Goal: Task Accomplishment & Management: Use online tool/utility

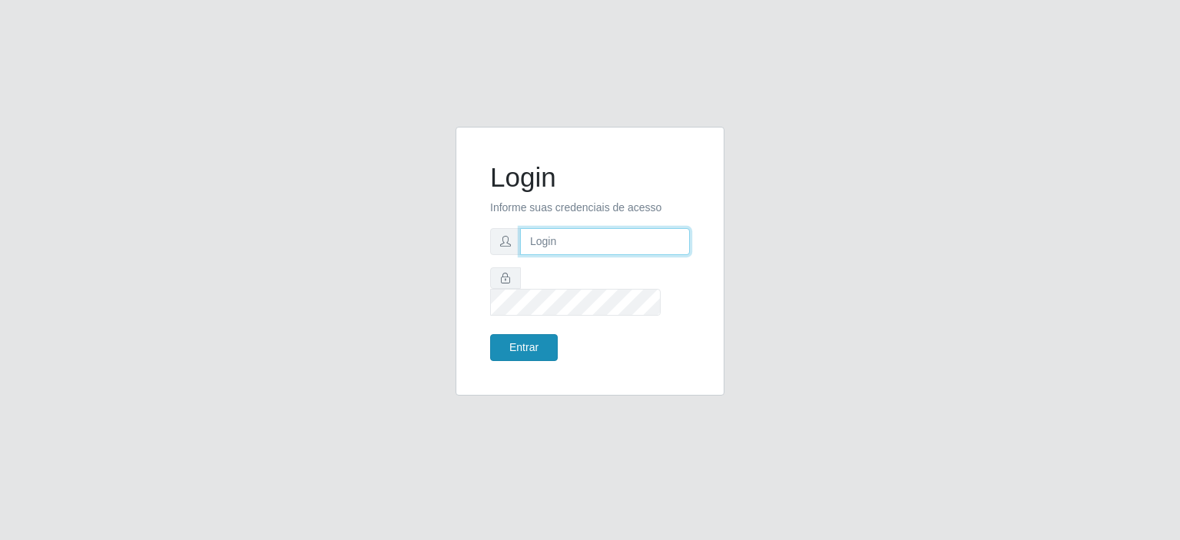
type input "[EMAIL_ADDRESS][DOMAIN_NAME]"
click at [514, 339] on button "Entrar" at bounding box center [524, 347] width 68 height 27
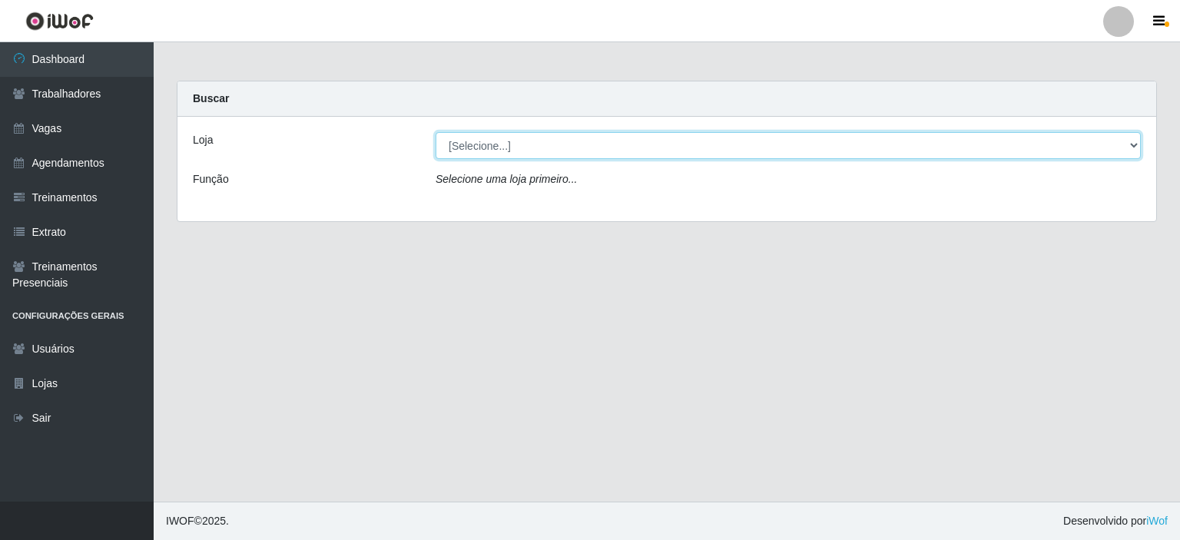
click at [513, 148] on select "[Selecione...] Preço Bom Supermercado" at bounding box center [788, 145] width 705 height 27
select select "387"
click at [436, 132] on select "[Selecione...] Preço Bom Supermercado" at bounding box center [788, 145] width 705 height 27
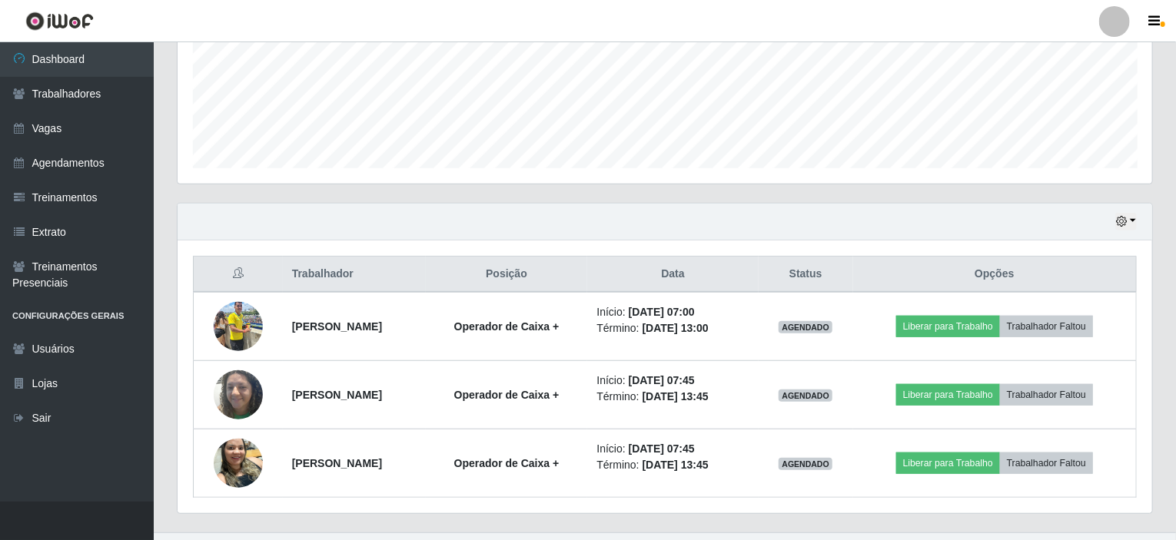
scroll to position [384, 0]
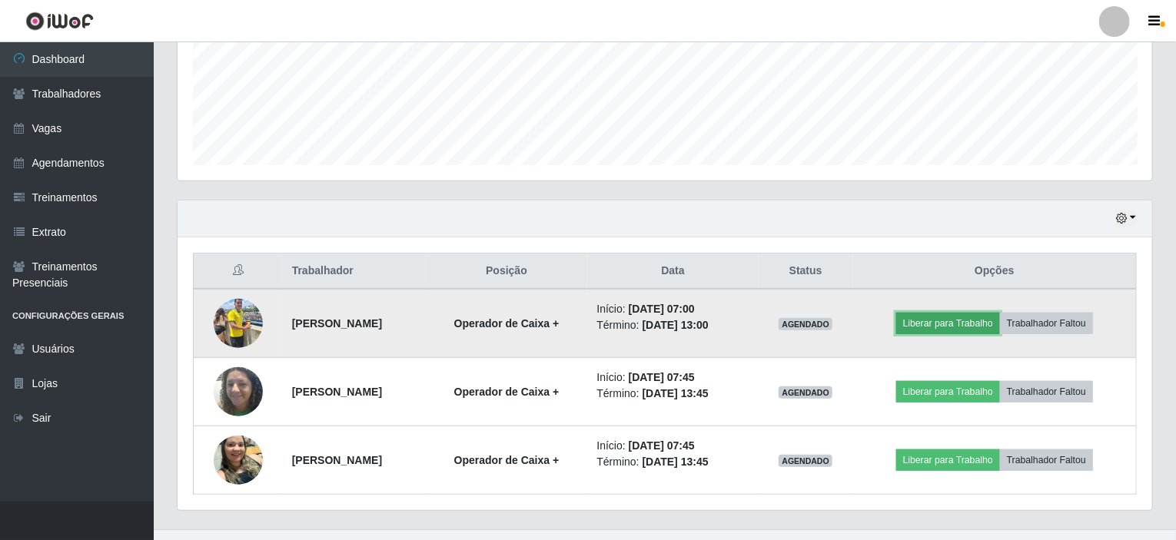
click at [960, 322] on button "Liberar para Trabalho" at bounding box center [948, 324] width 104 height 22
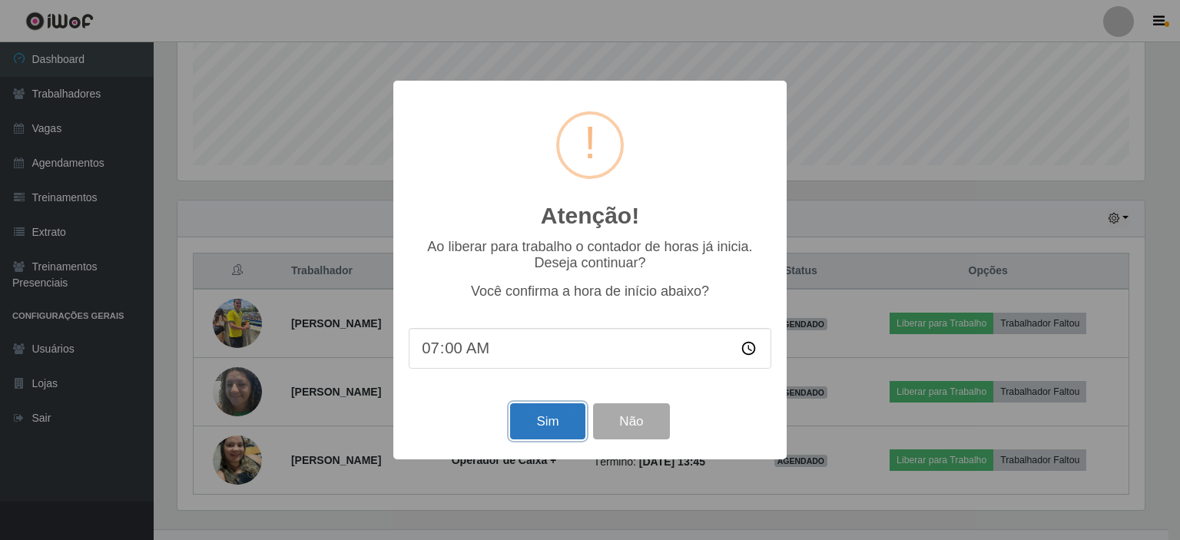
click at [561, 435] on button "Sim" at bounding box center [547, 421] width 75 height 36
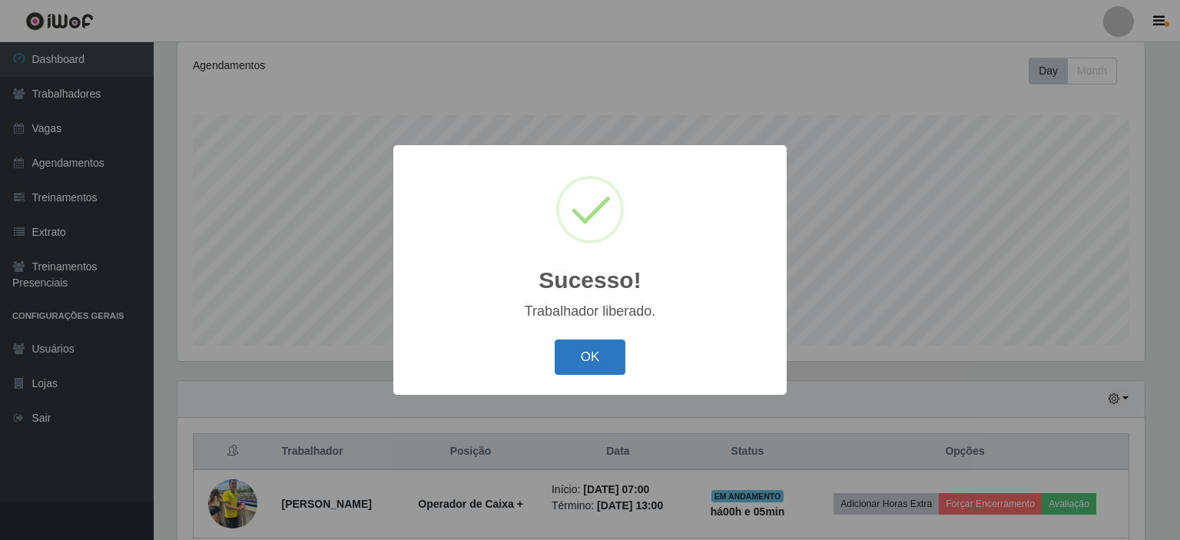
click at [584, 367] on button "OK" at bounding box center [590, 358] width 71 height 36
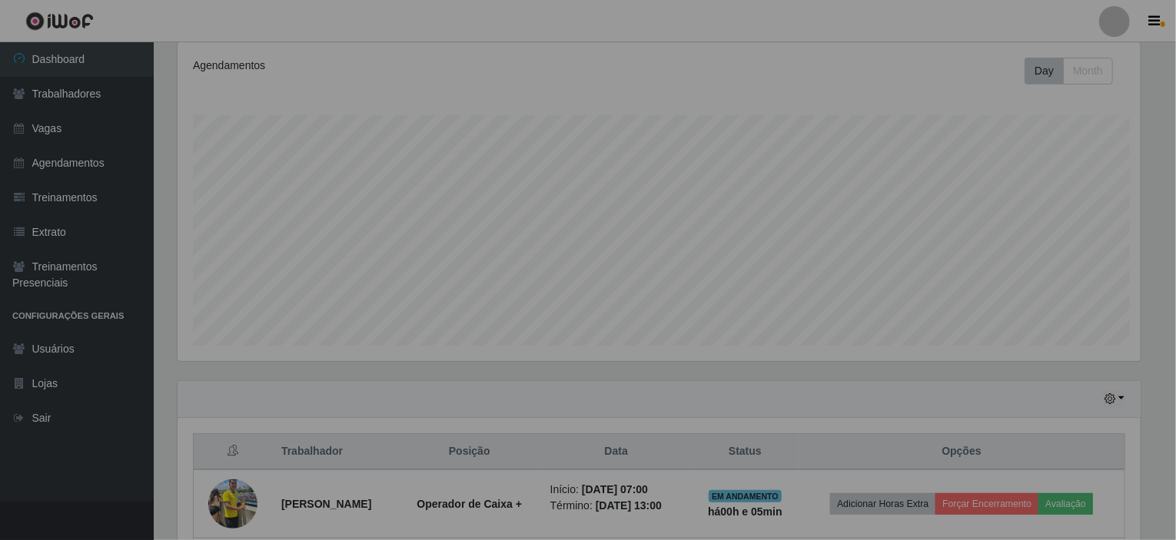
scroll to position [319, 974]
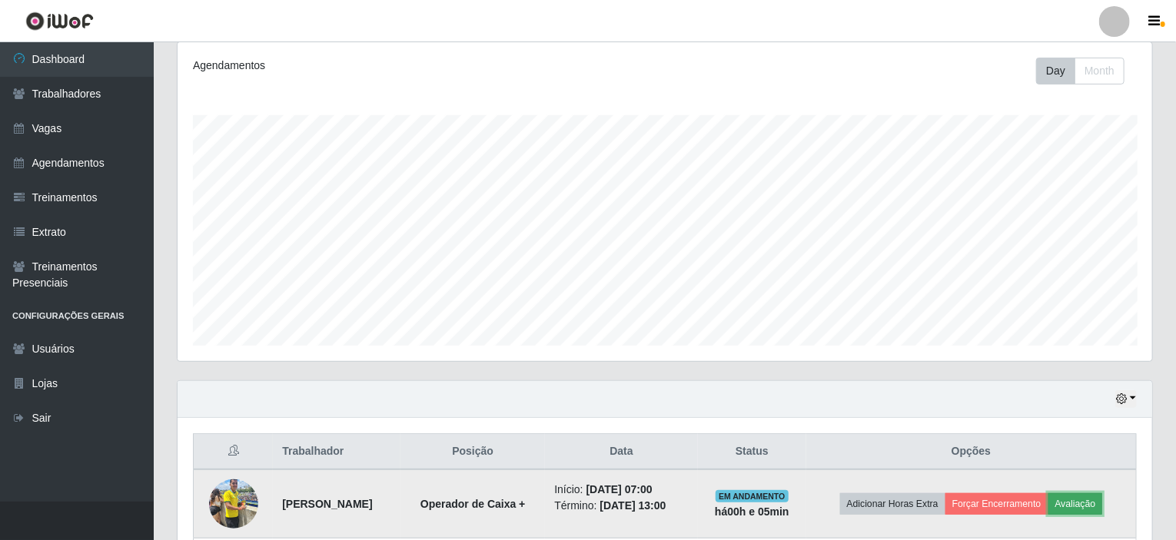
click at [1094, 498] on button "Avaliação" at bounding box center [1075, 504] width 55 height 22
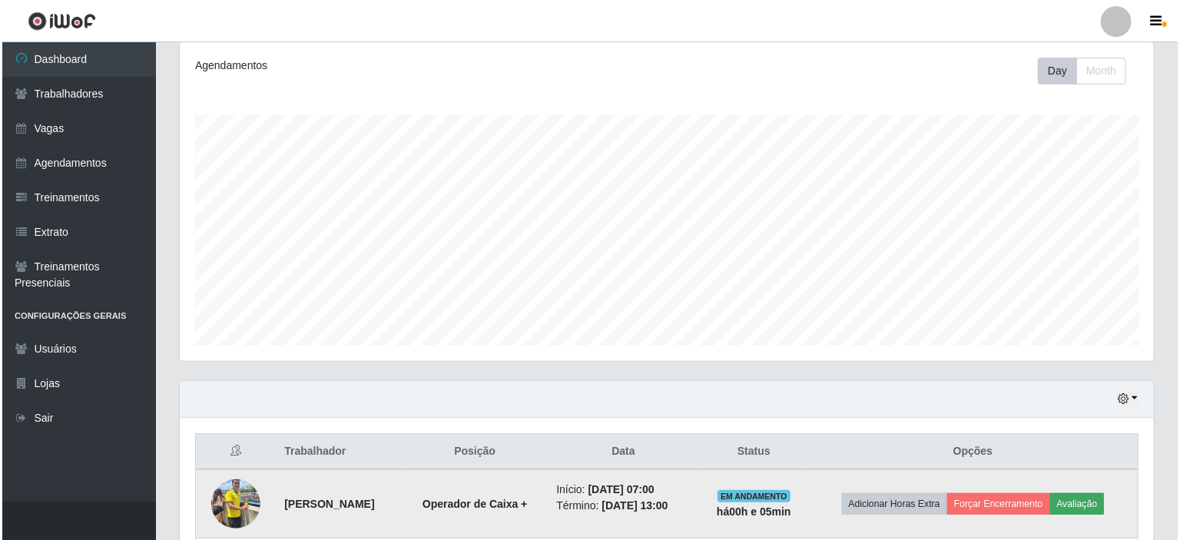
scroll to position [319, 968]
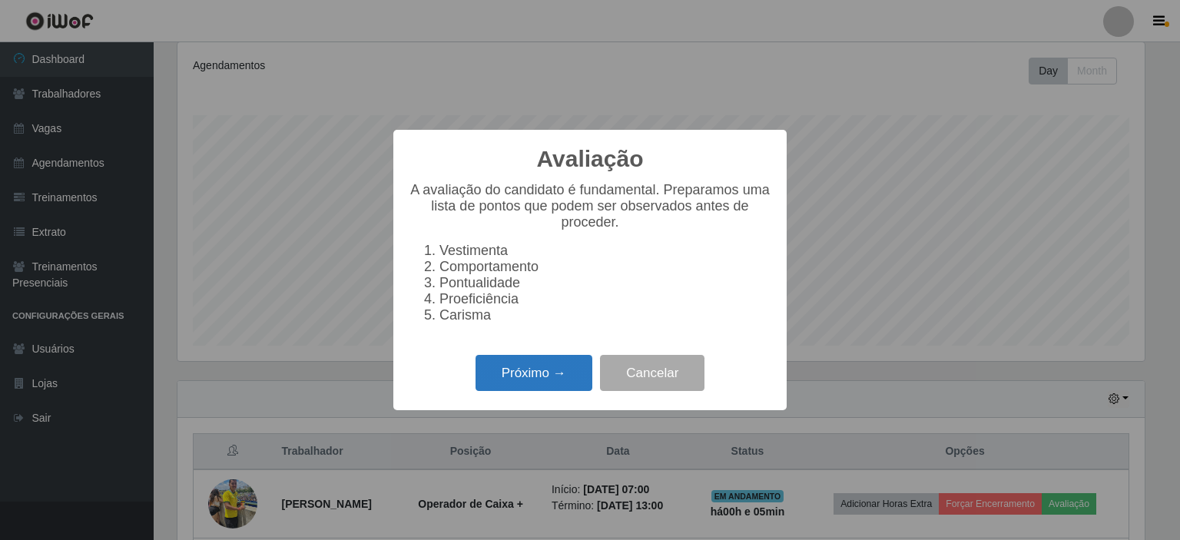
click at [526, 376] on button "Próximo →" at bounding box center [534, 373] width 117 height 36
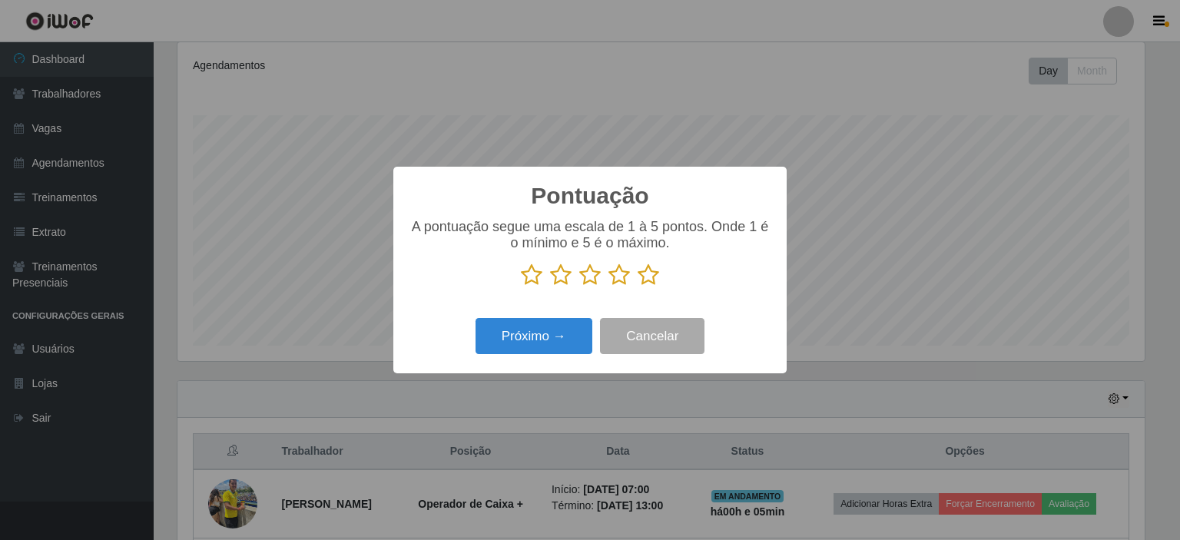
click at [652, 271] on icon at bounding box center [649, 275] width 22 height 23
click at [638, 287] on input "radio" at bounding box center [638, 287] width 0 height 0
click at [528, 344] on button "Próximo →" at bounding box center [534, 336] width 117 height 36
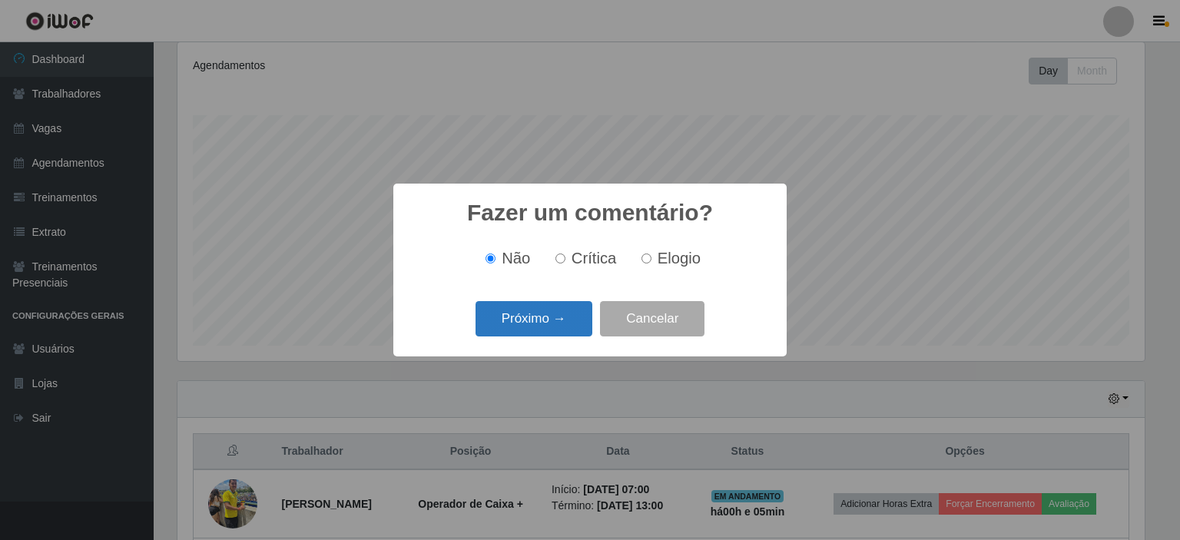
click at [523, 331] on button "Próximo →" at bounding box center [534, 319] width 117 height 36
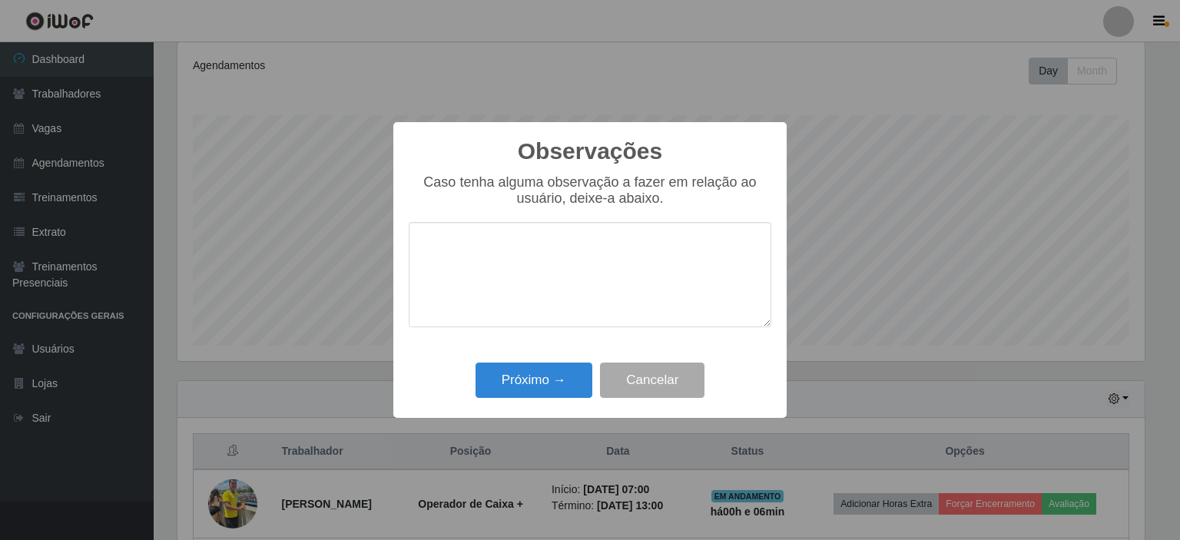
click at [464, 254] on textarea at bounding box center [590, 274] width 363 height 105
type textarea "muito disponivel"
click at [516, 393] on button "Próximo →" at bounding box center [534, 381] width 117 height 36
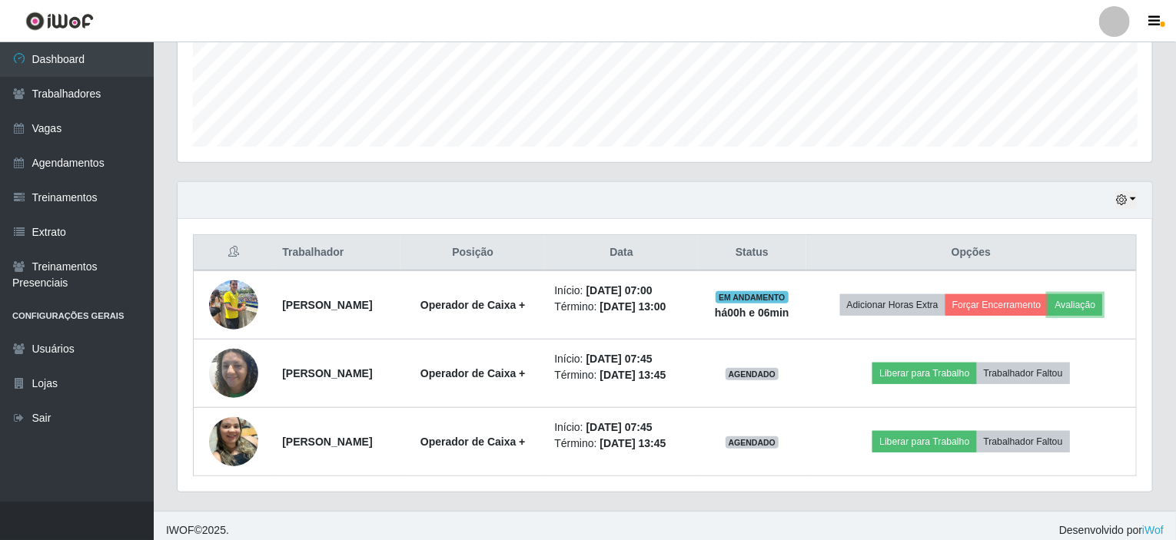
scroll to position [409, 0]
